Goal: Task Accomplishment & Management: Manage account settings

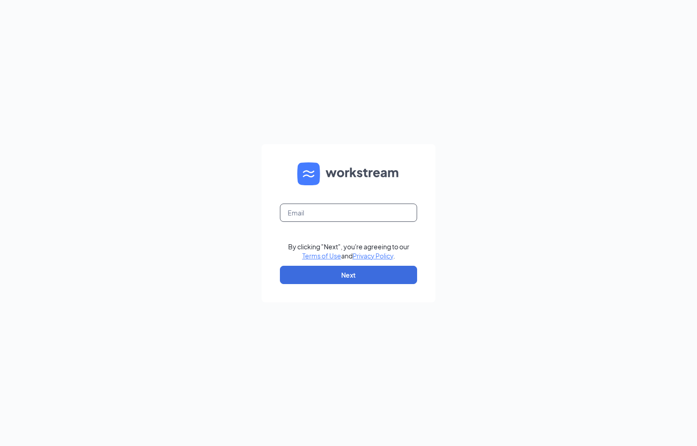
click at [328, 208] on input "text" at bounding box center [348, 213] width 137 height 18
type input "store01353@jiffylube.com"
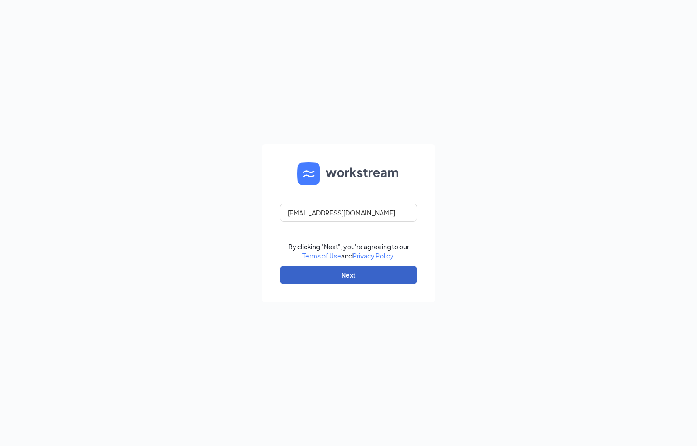
click at [377, 275] on button "Next" at bounding box center [348, 275] width 137 height 18
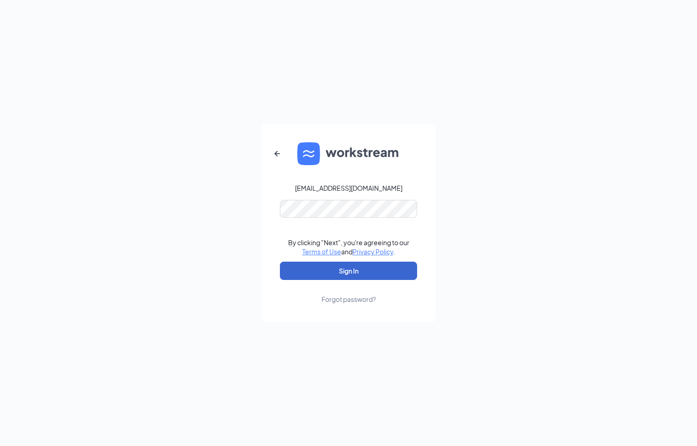
click at [377, 275] on button "Sign In" at bounding box center [348, 271] width 137 height 18
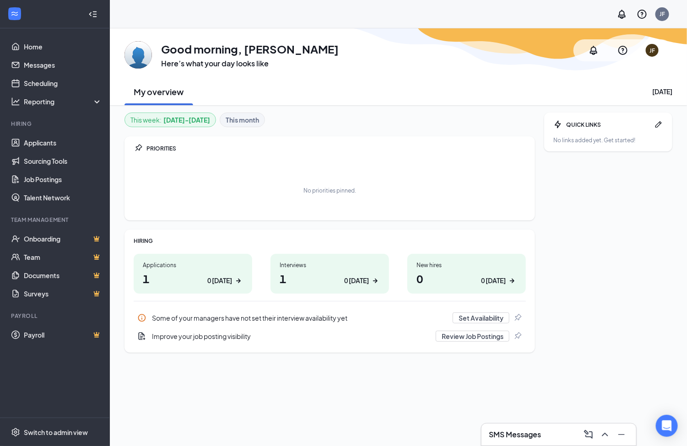
click at [185, 258] on div "Applications 1 0 [DATE]" at bounding box center [193, 274] width 118 height 40
click at [61, 138] on link "Applicants" at bounding box center [63, 143] width 78 height 18
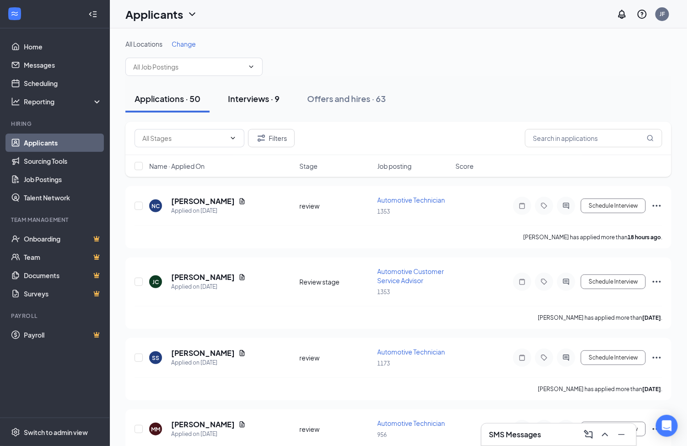
click at [256, 97] on div "Interviews · 9" at bounding box center [254, 98] width 52 height 11
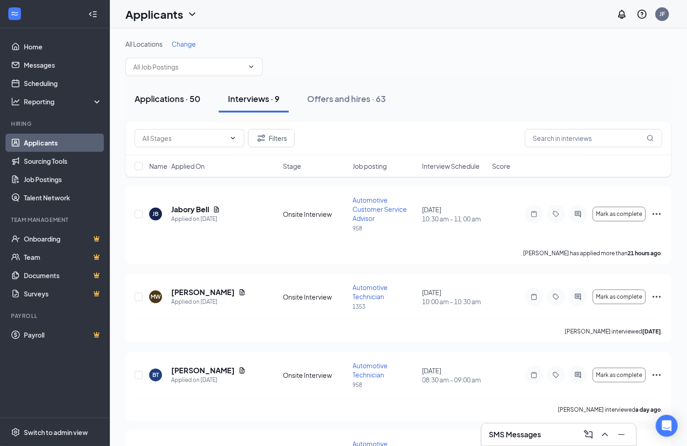
click at [166, 95] on div "Applications · 50" at bounding box center [167, 98] width 66 height 11
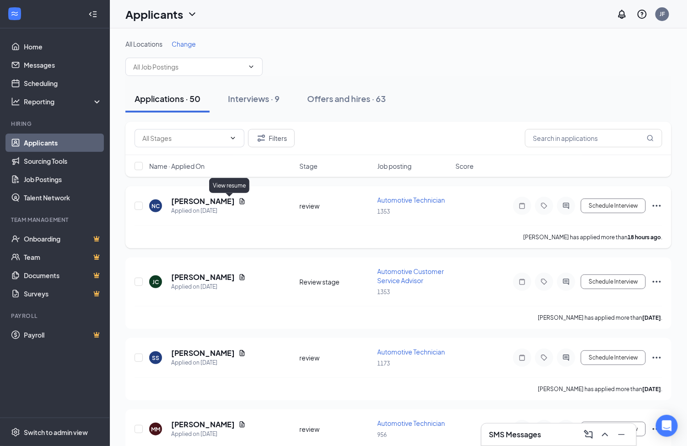
click at [238, 200] on icon "Document" at bounding box center [241, 201] width 7 height 7
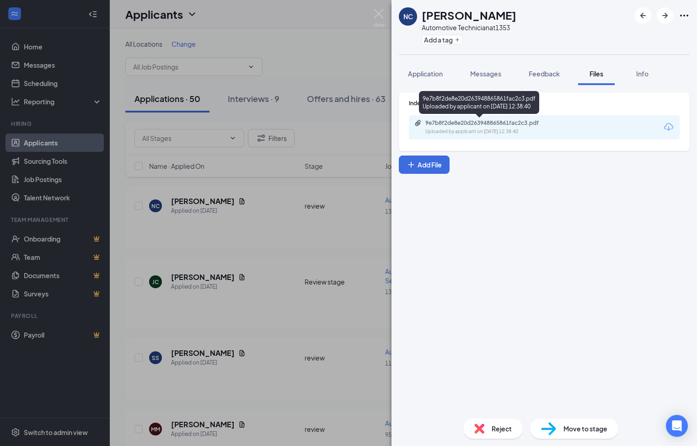
click at [503, 130] on div "Uploaded by applicant on Sep 15, 2025 at 12:38:40" at bounding box center [493, 131] width 137 height 7
click at [379, 11] on img at bounding box center [378, 18] width 11 height 18
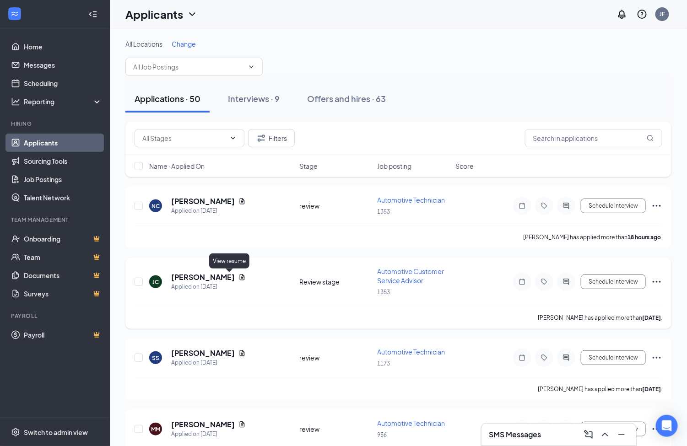
click at [240, 276] on icon "Document" at bounding box center [242, 277] width 5 height 6
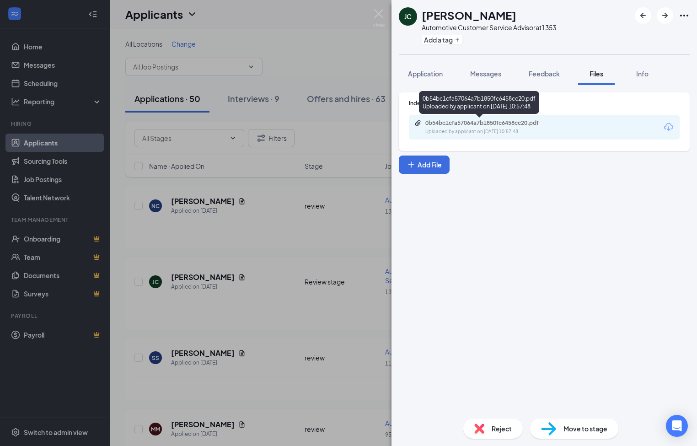
click at [504, 122] on div "0b54bc1cfa57064a7b1850fc6458cc20.pdf" at bounding box center [489, 122] width 128 height 7
click at [443, 76] on span "Application" at bounding box center [425, 74] width 35 height 8
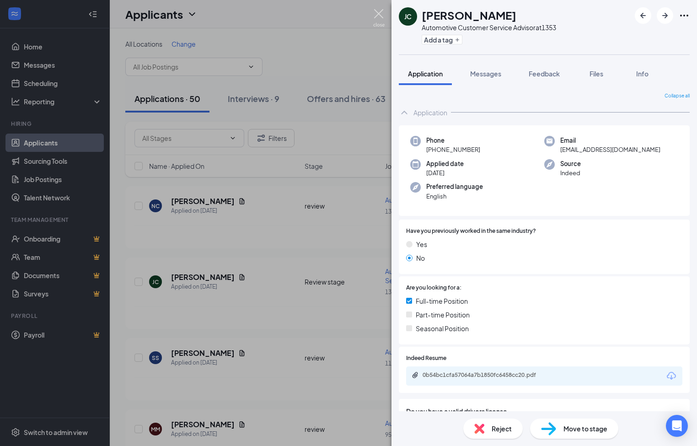
click at [376, 12] on img at bounding box center [378, 18] width 11 height 18
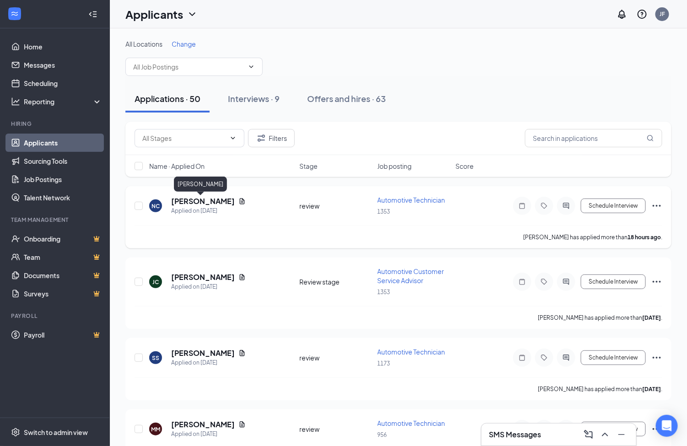
click at [190, 198] on h5 "[PERSON_NAME]" at bounding box center [203, 201] width 64 height 10
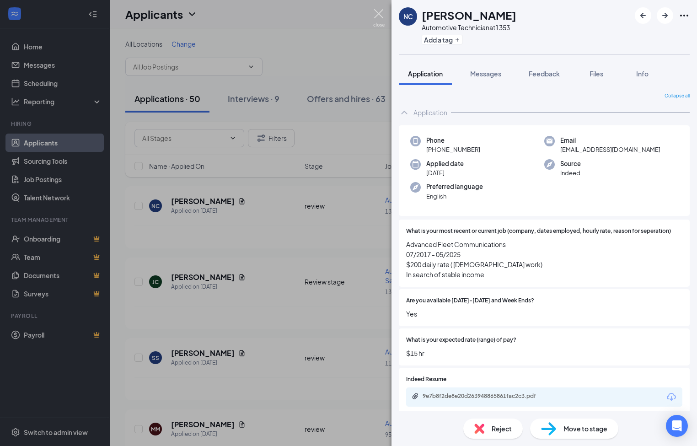
click at [375, 11] on img at bounding box center [378, 18] width 11 height 18
